Goal: Navigation & Orientation: Find specific page/section

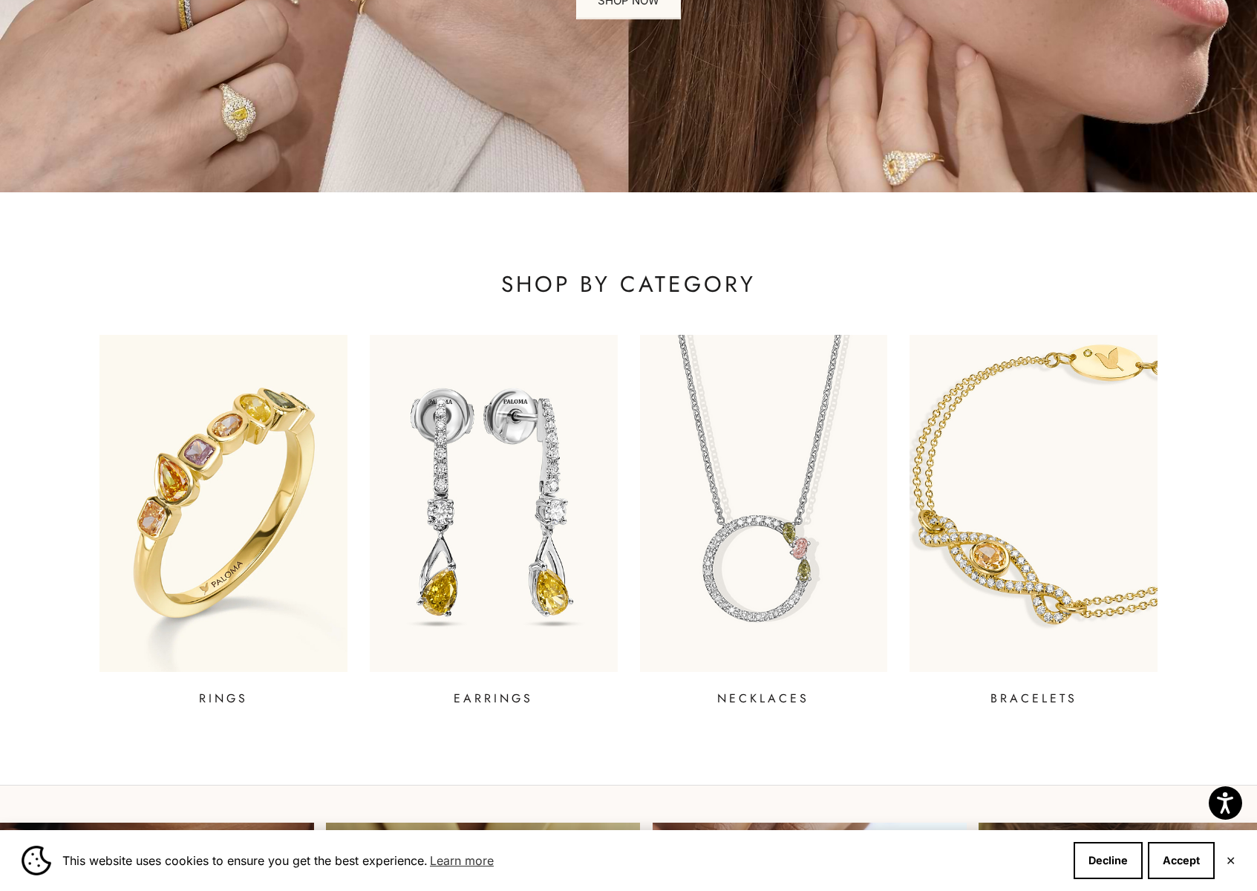
scroll to position [445, 0]
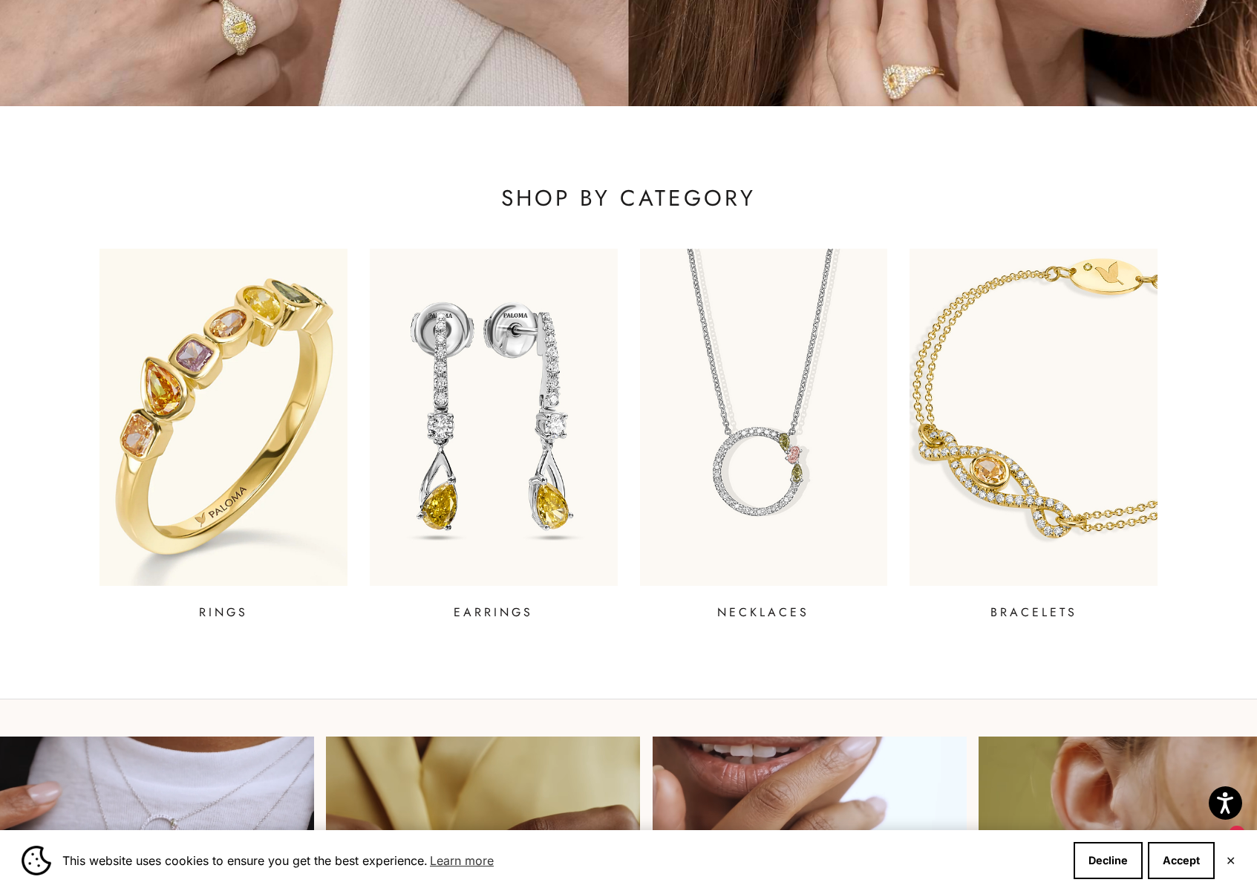
click at [244, 516] on img at bounding box center [223, 417] width 298 height 405
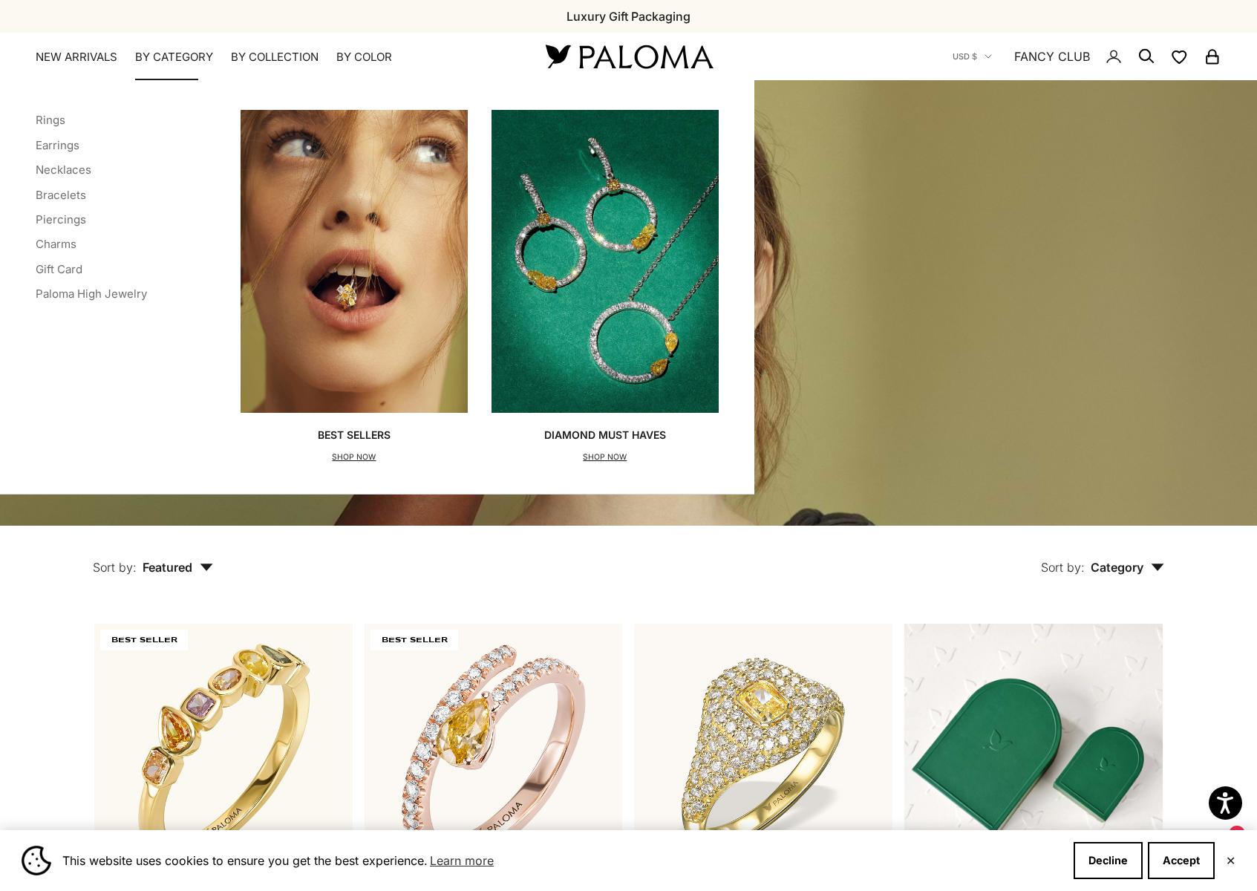
click at [165, 50] on summary "By Category" at bounding box center [174, 57] width 78 height 15
click at [171, 56] on summary "By Category" at bounding box center [174, 57] width 78 height 15
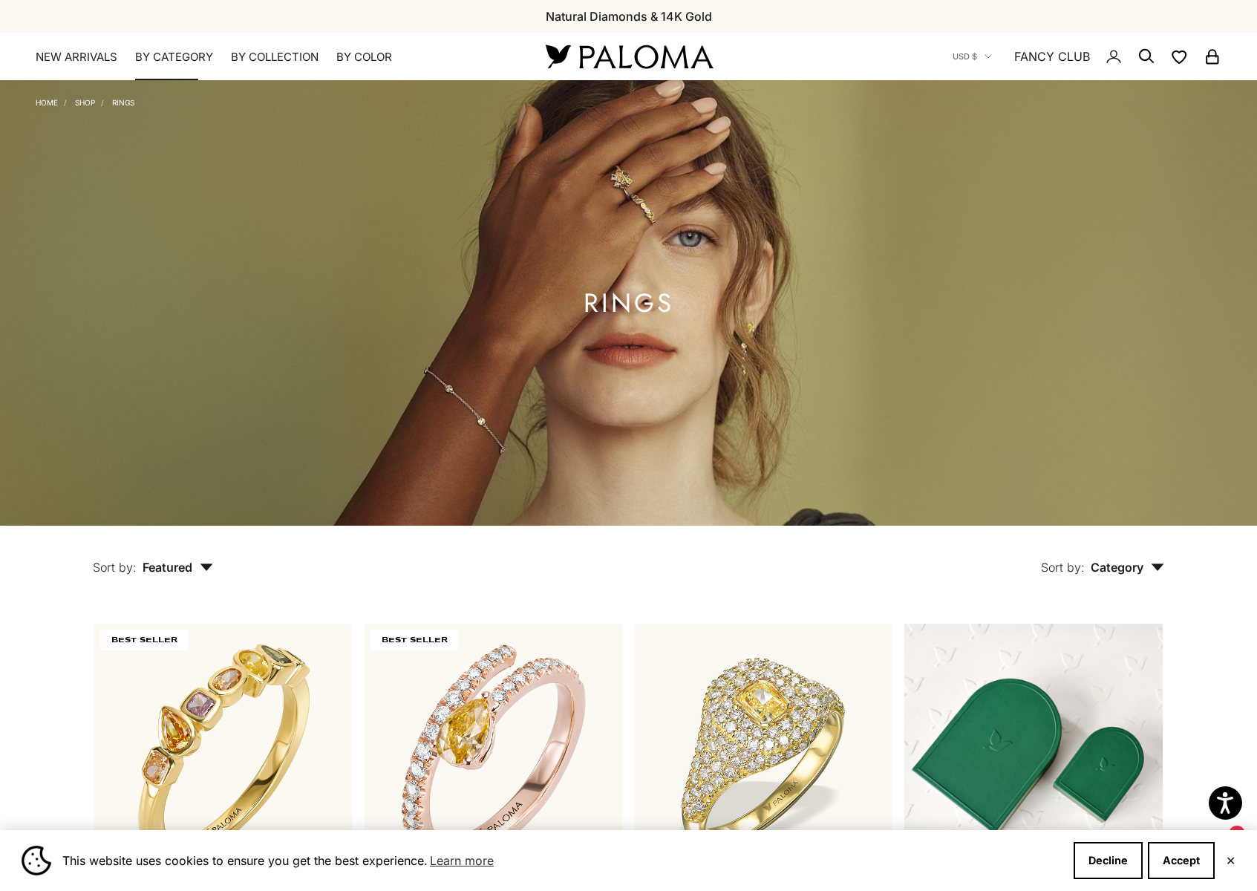
click at [168, 56] on summary "By Category" at bounding box center [174, 57] width 78 height 15
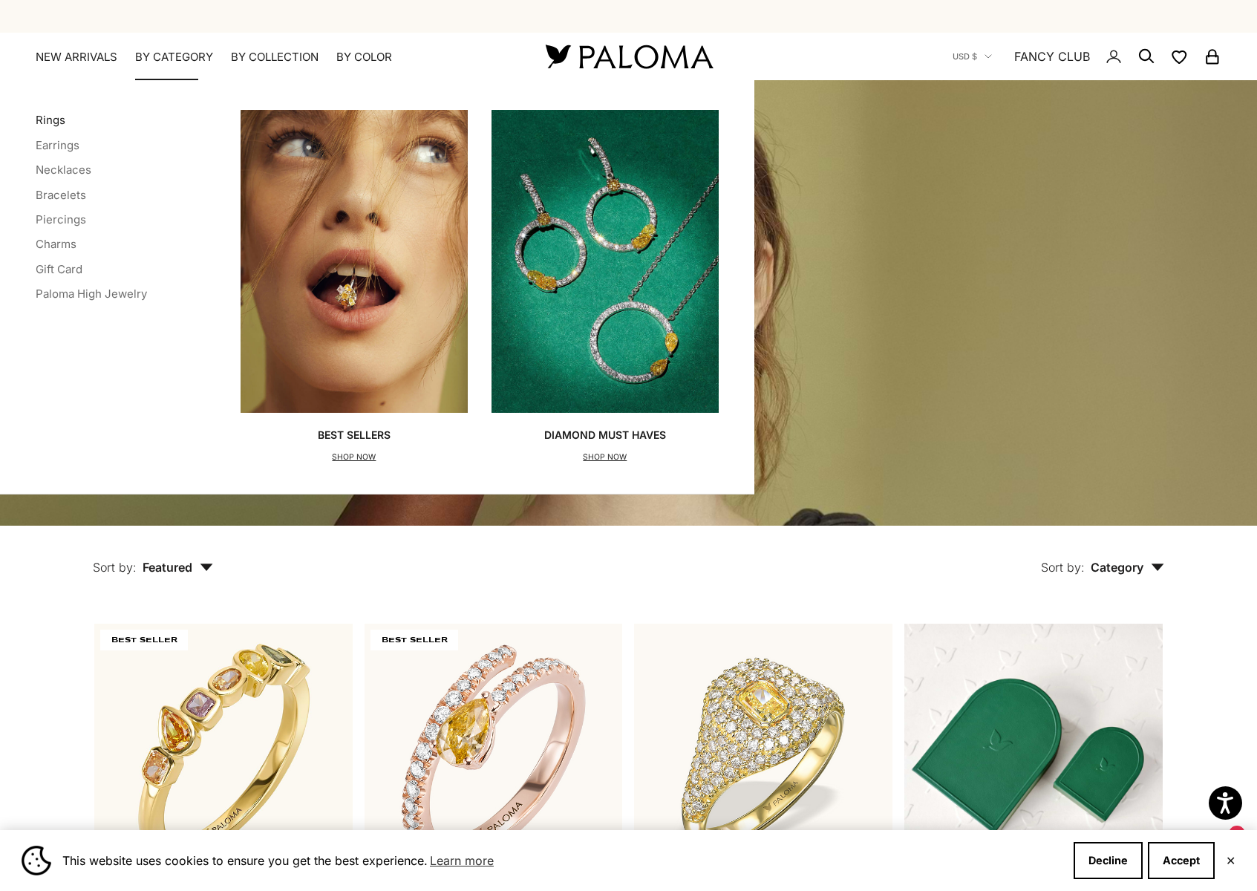
click at [48, 121] on link "Rings" at bounding box center [51, 120] width 30 height 14
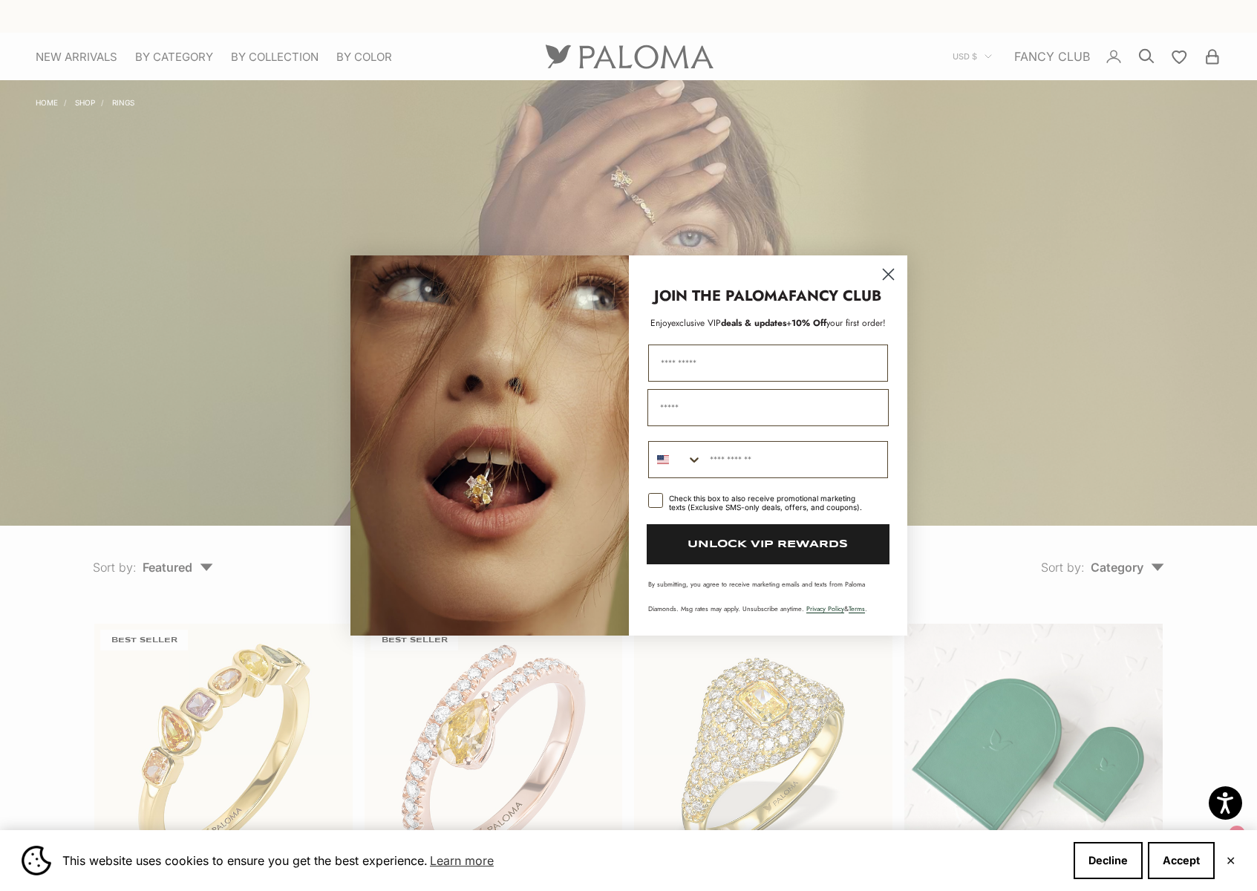
click at [888, 270] on circle "Close dialog" at bounding box center [887, 274] width 25 height 25
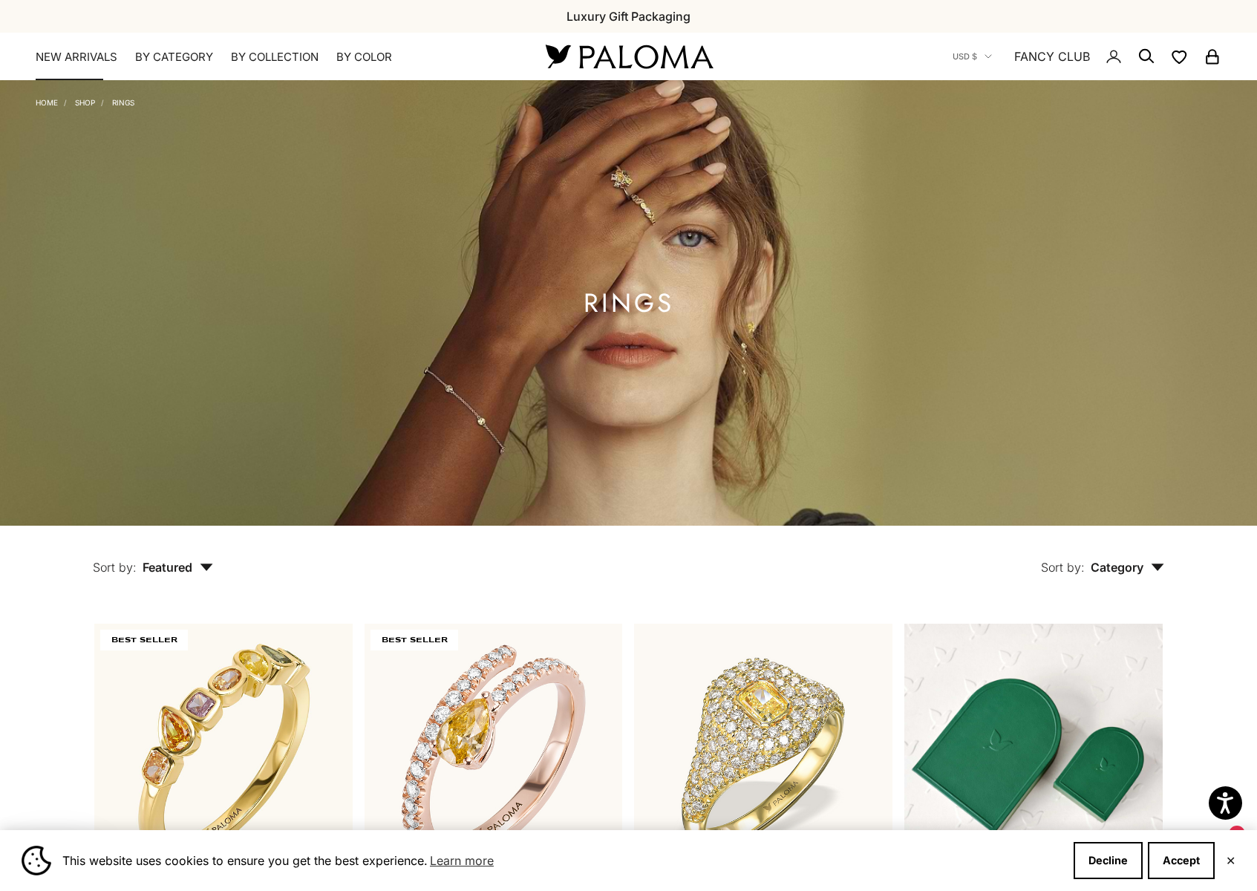
click at [68, 52] on link "NEW ARRIVALS" at bounding box center [77, 57] width 82 height 15
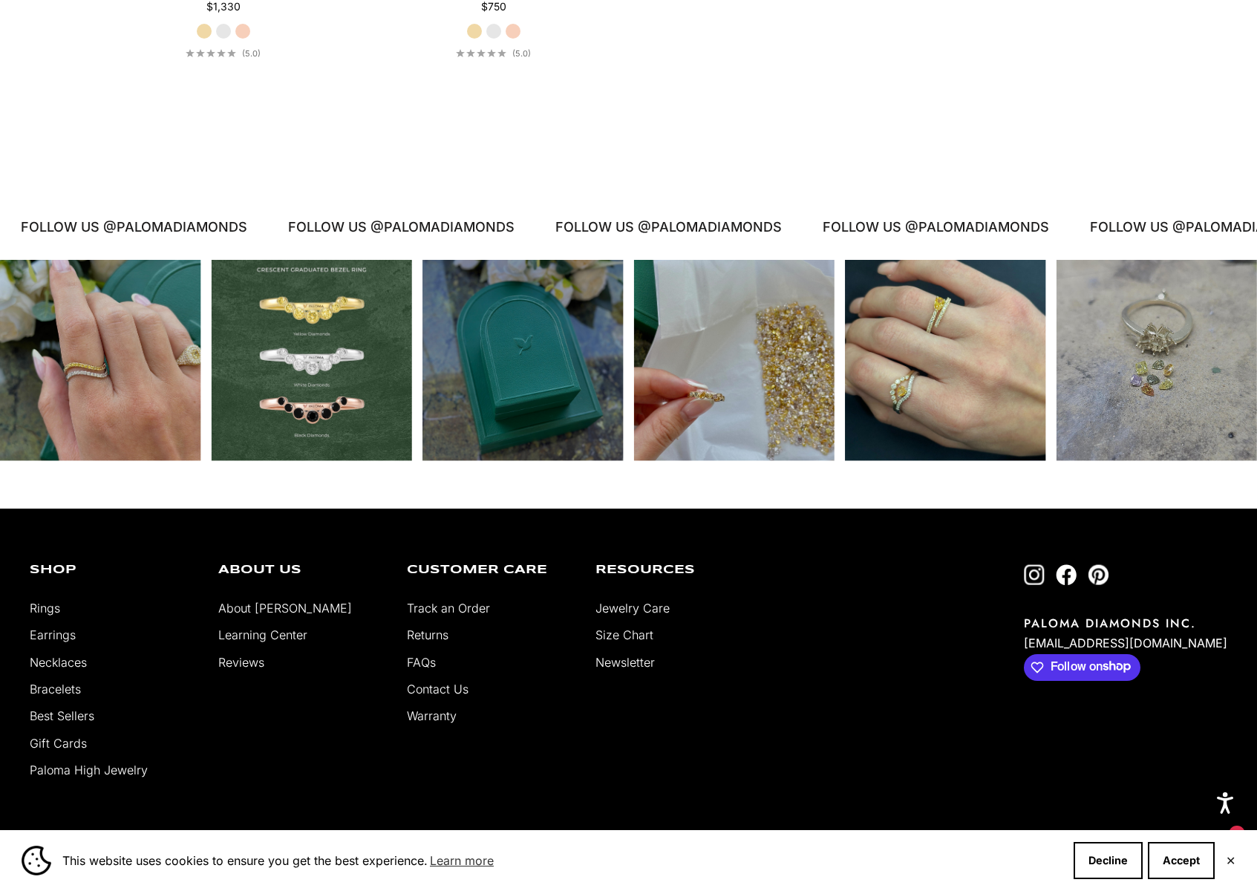
scroll to position [3490, 0]
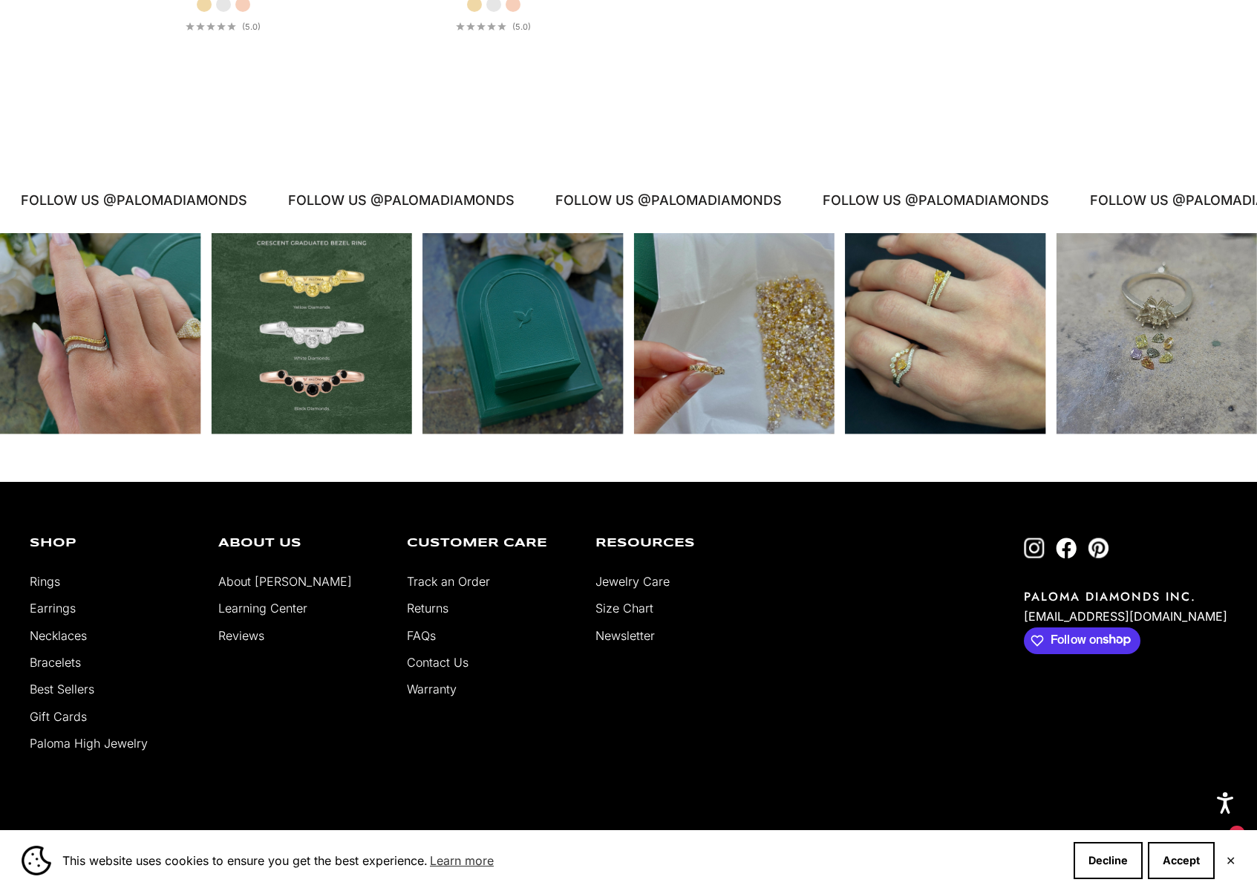
click at [66, 748] on link "Paloma High Jewelry" at bounding box center [89, 743] width 118 height 15
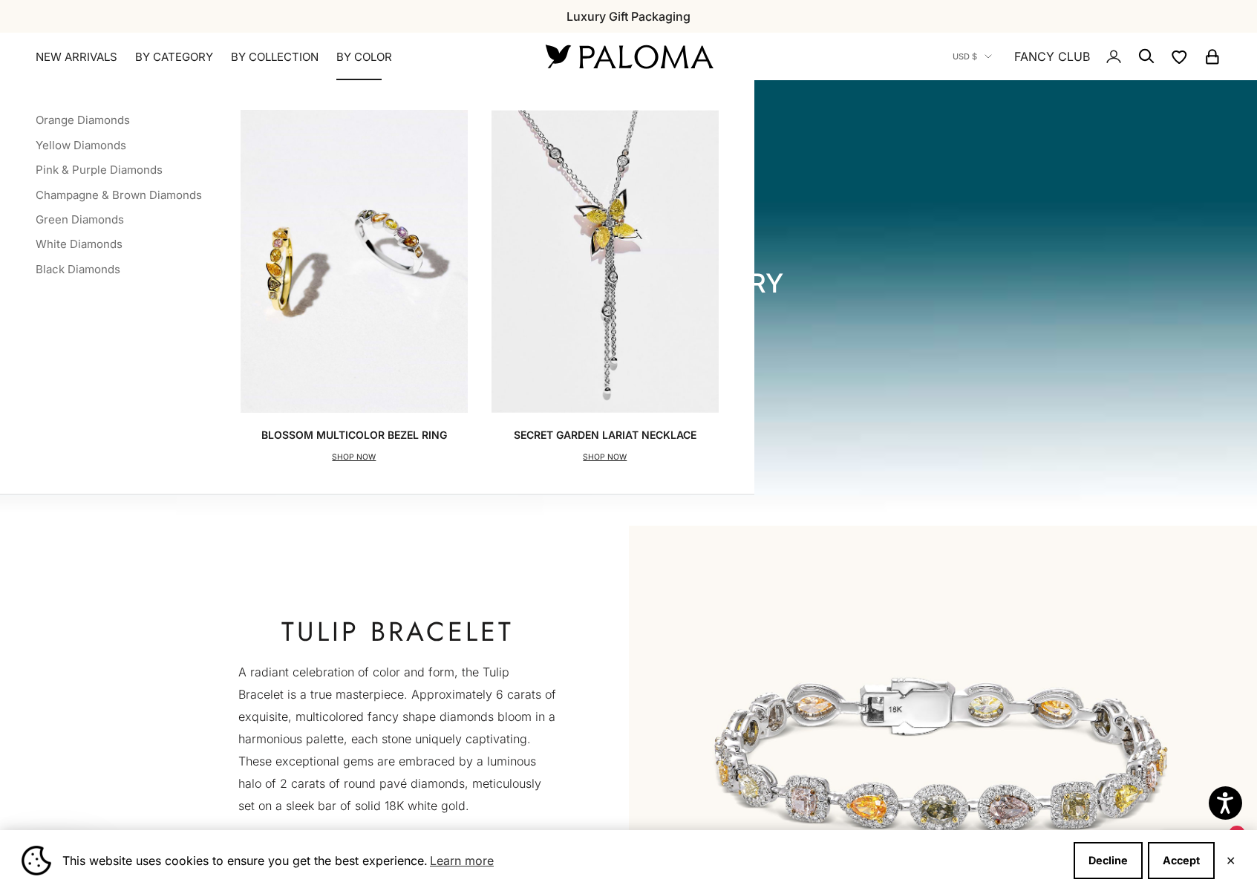
click at [378, 53] on summary "By Color" at bounding box center [364, 57] width 56 height 15
click at [105, 147] on link "Yellow Diamonds" at bounding box center [81, 145] width 91 height 14
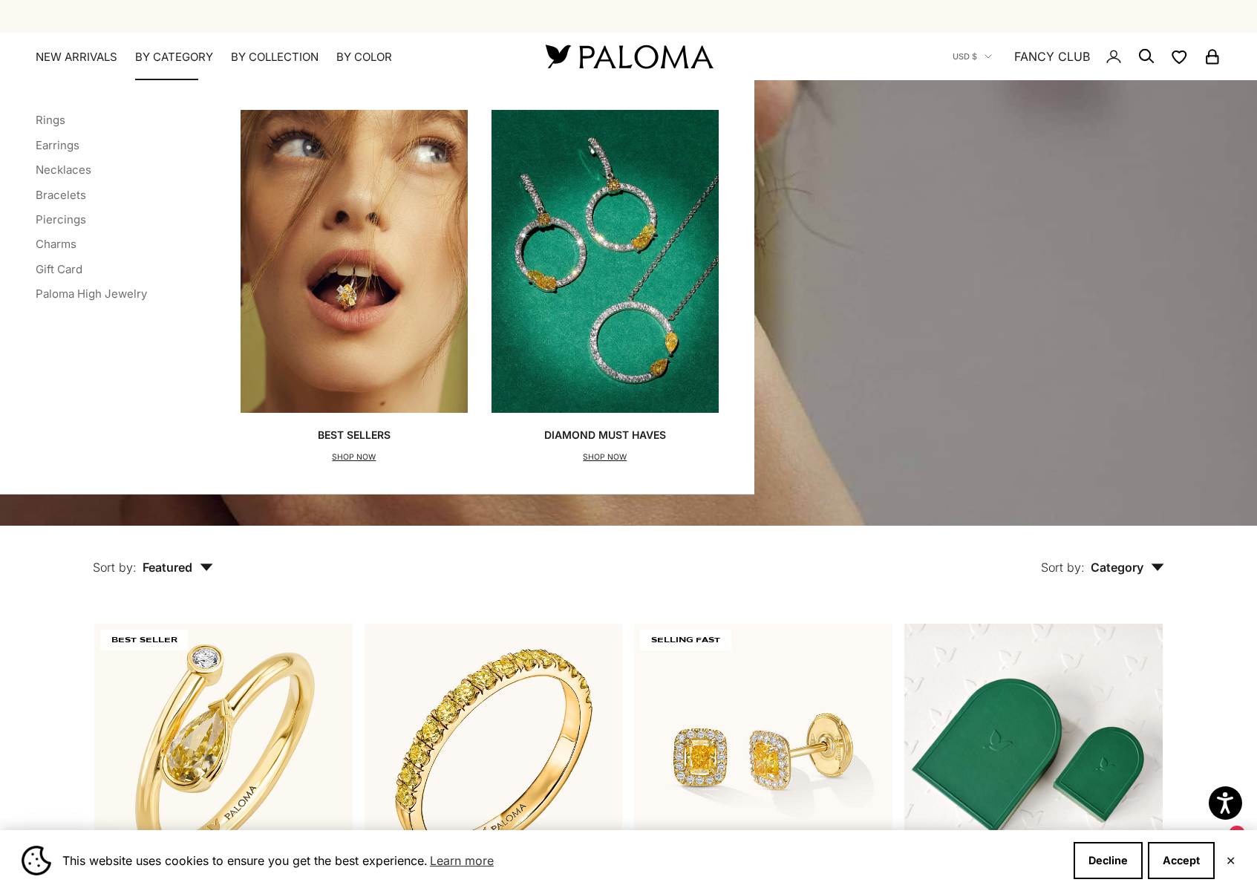
click at [169, 59] on summary "By Category" at bounding box center [174, 57] width 78 height 15
